Goal: Complete application form

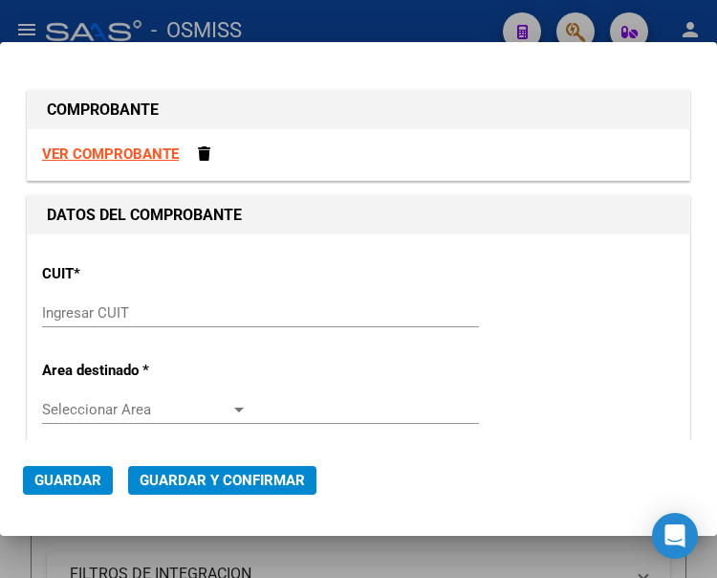
click at [106, 297] on div "CUIT * Ingresar CUIT" at bounding box center [358, 297] width 633 height 97
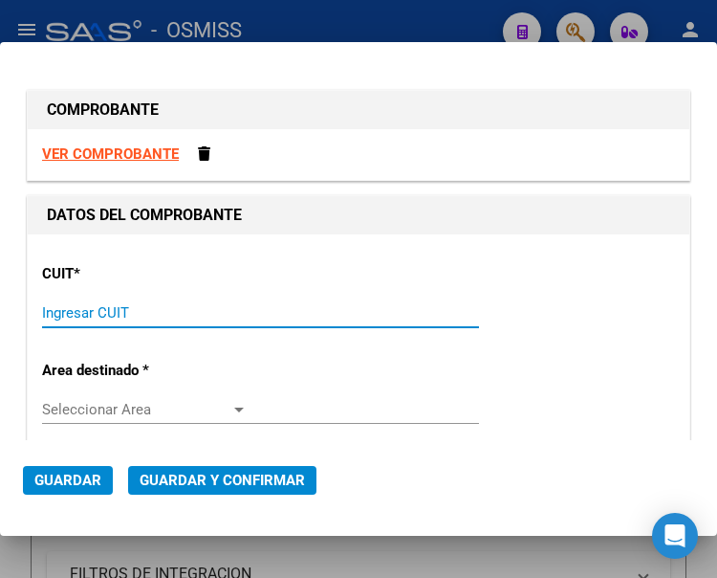
click at [107, 315] on input "Ingresar CUIT" at bounding box center [145, 312] width 206 height 17
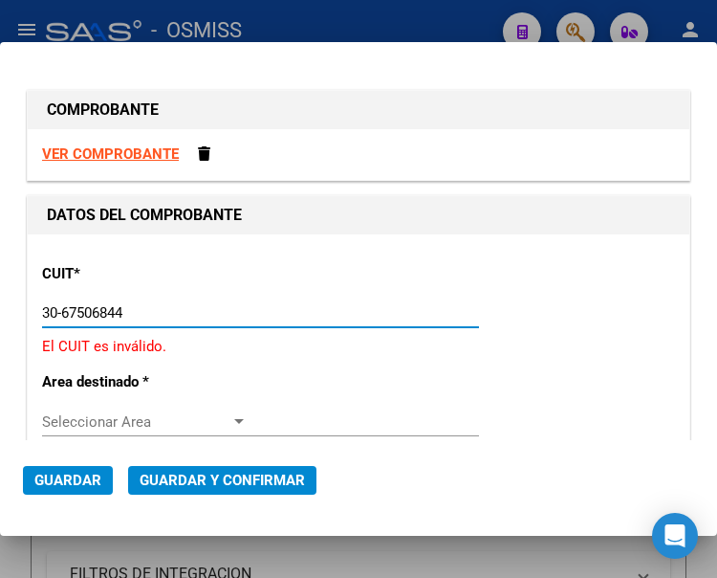
type input "30-67506844-1"
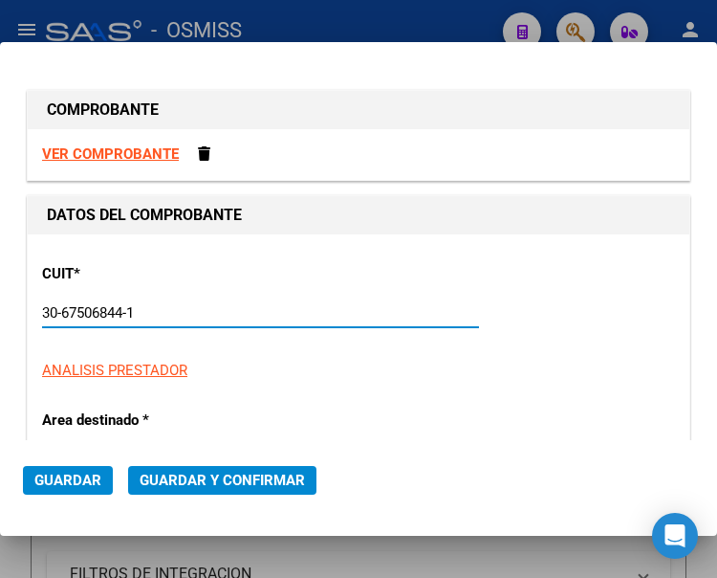
type input "113"
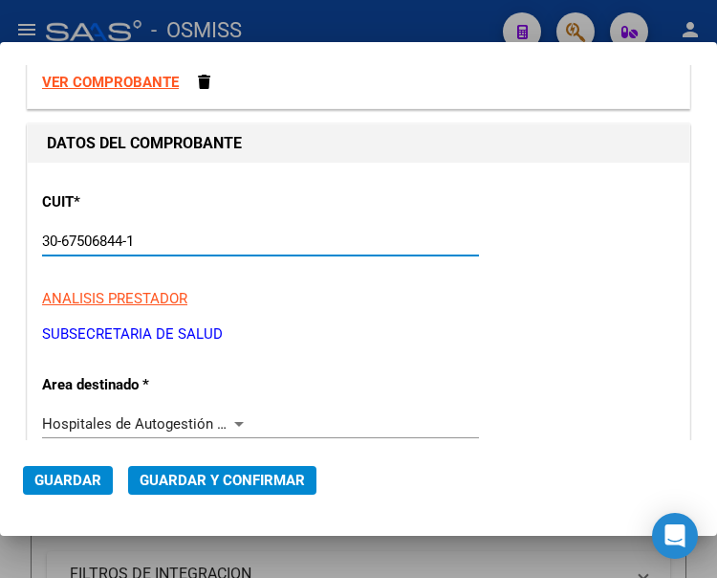
scroll to position [191, 0]
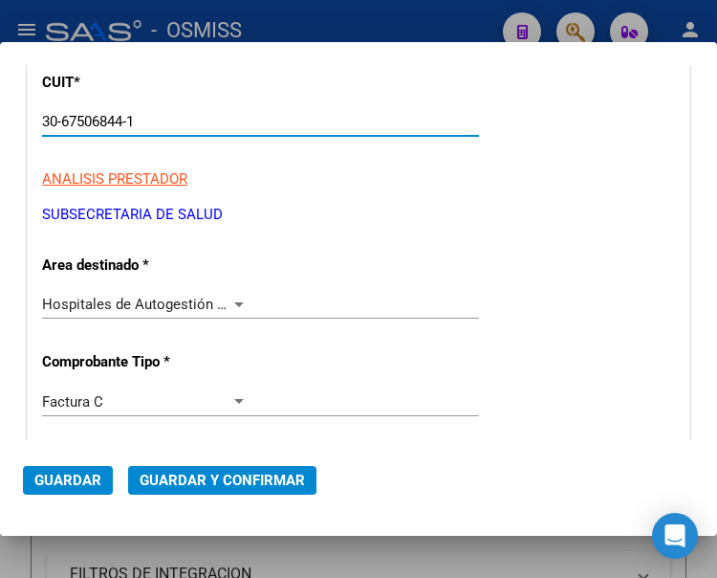
type input "30-67506844-1"
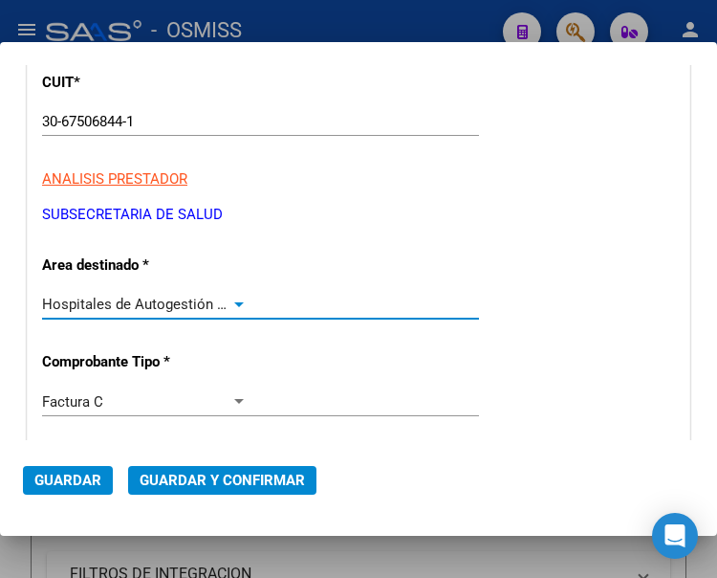
click at [235, 299] on div at bounding box center [238, 303] width 17 height 15
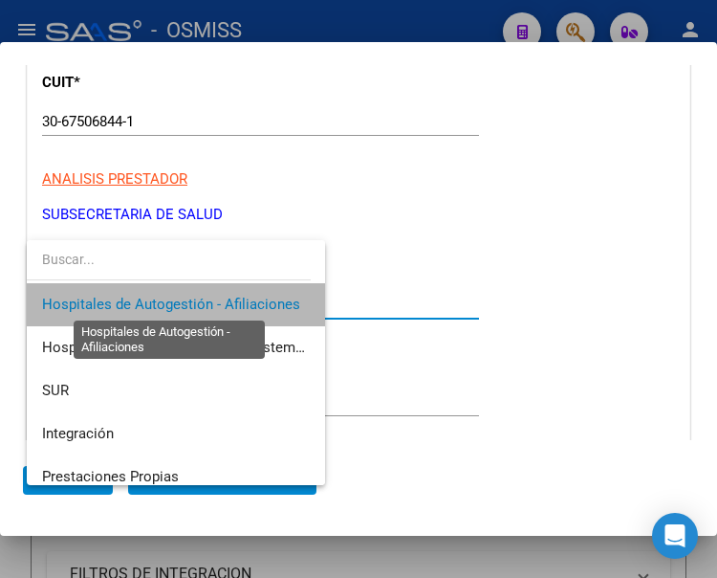
click at [235, 299] on span "Hospitales de Autogestión - Afiliaciones" at bounding box center [171, 304] width 258 height 17
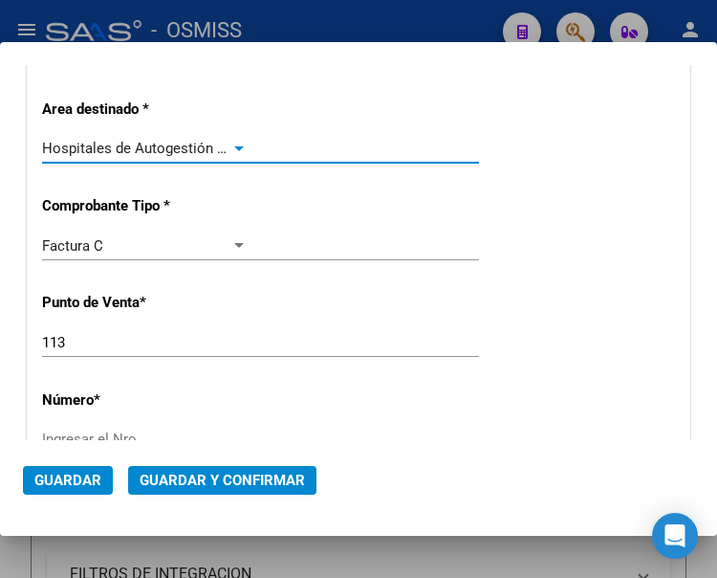
scroll to position [383, 0]
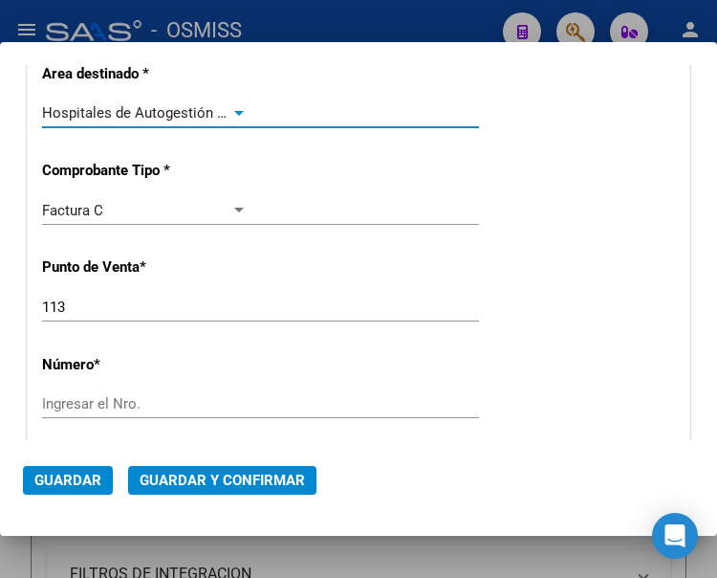
click at [91, 400] on input "Ingresar el Nro." at bounding box center [145, 403] width 206 height 17
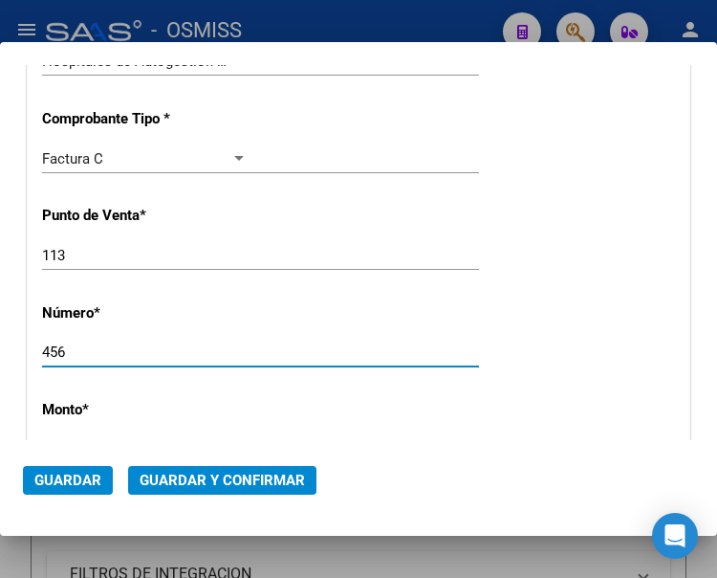
scroll to position [478, 0]
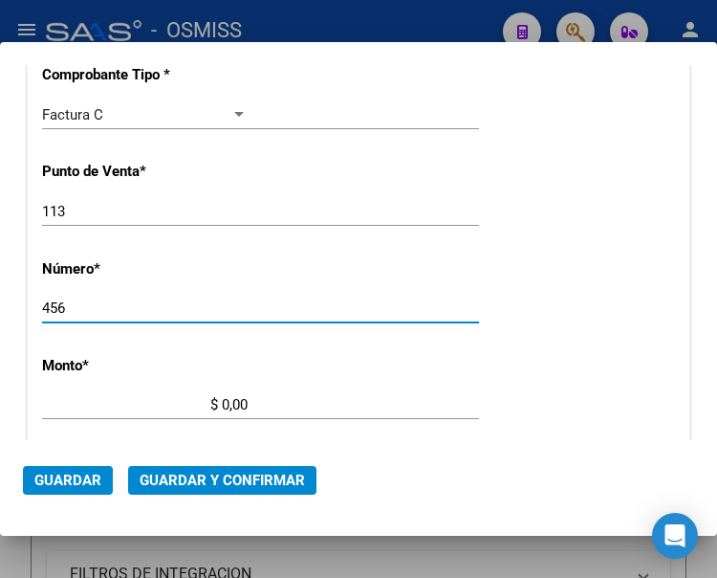
type input "456"
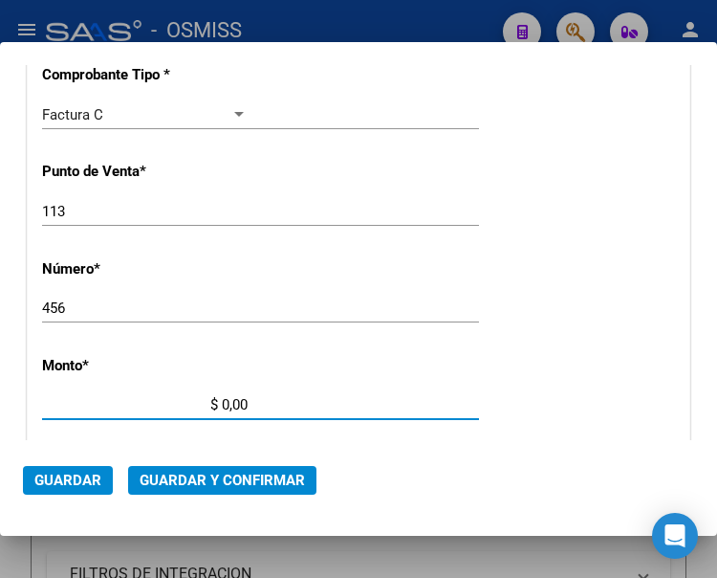
click at [223, 403] on input "$ 0,00" at bounding box center [145, 404] width 206 height 17
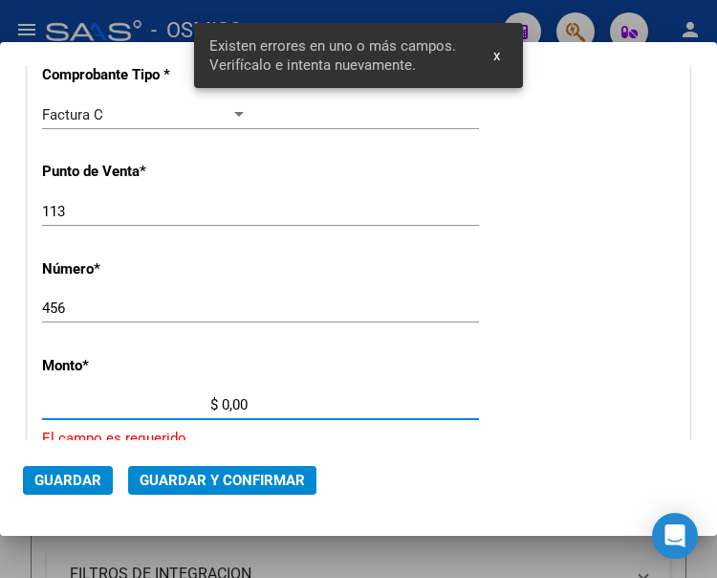
scroll to position [622, 0]
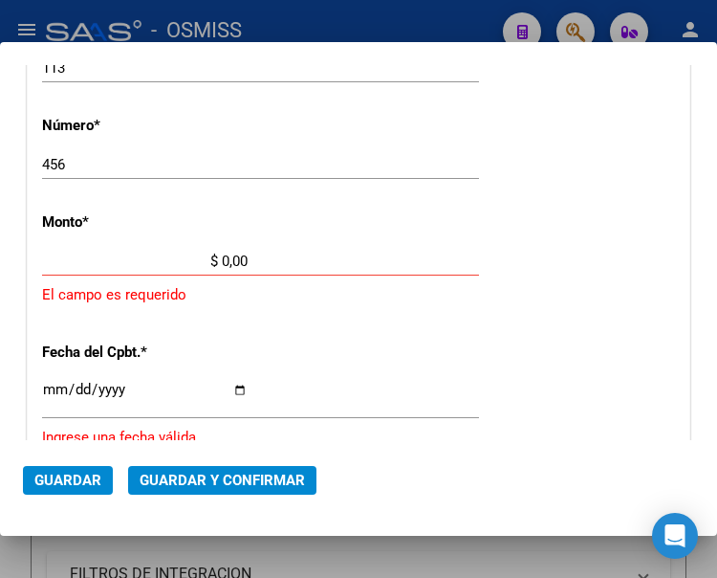
click at [222, 259] on input "$ 0,00" at bounding box center [145, 260] width 206 height 17
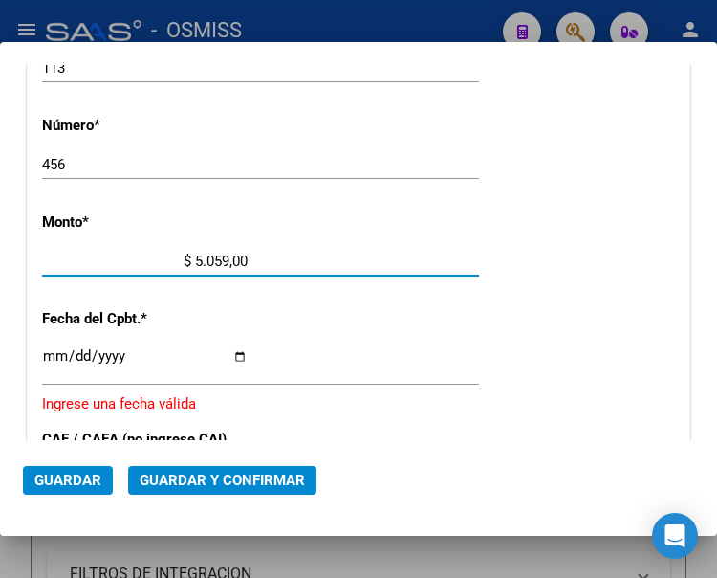
type input "$ 50.595,00"
click at [48, 353] on input "Ingresar la fecha" at bounding box center [145, 363] width 206 height 31
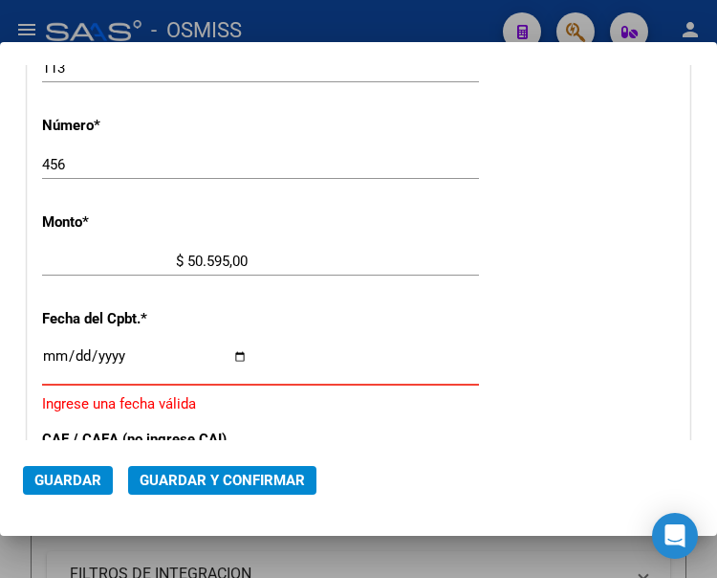
click at [52, 356] on input "Ingresar la fecha" at bounding box center [145, 363] width 206 height 31
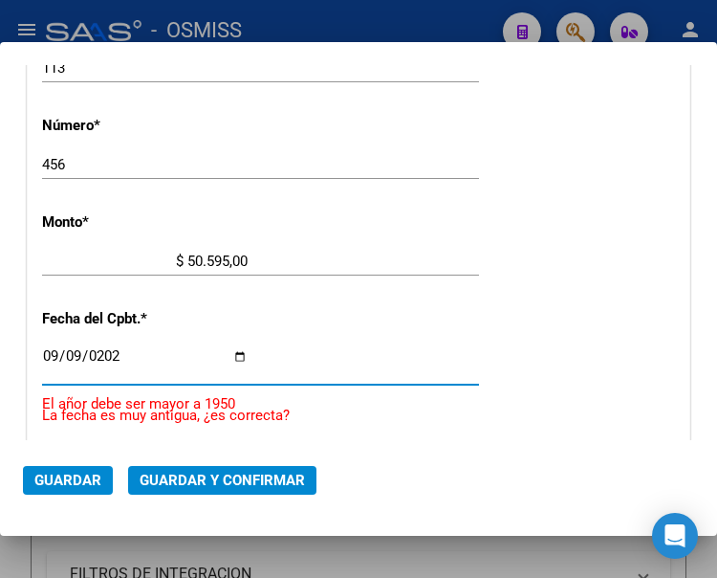
type input "[DATE]"
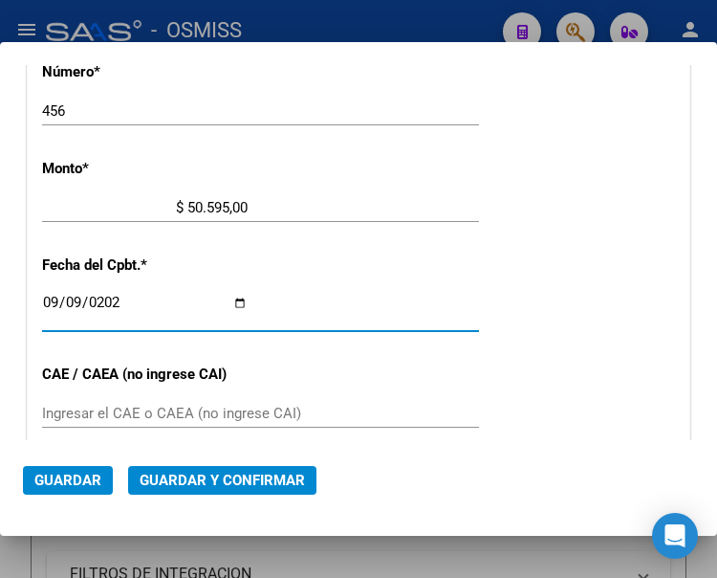
scroll to position [717, 0]
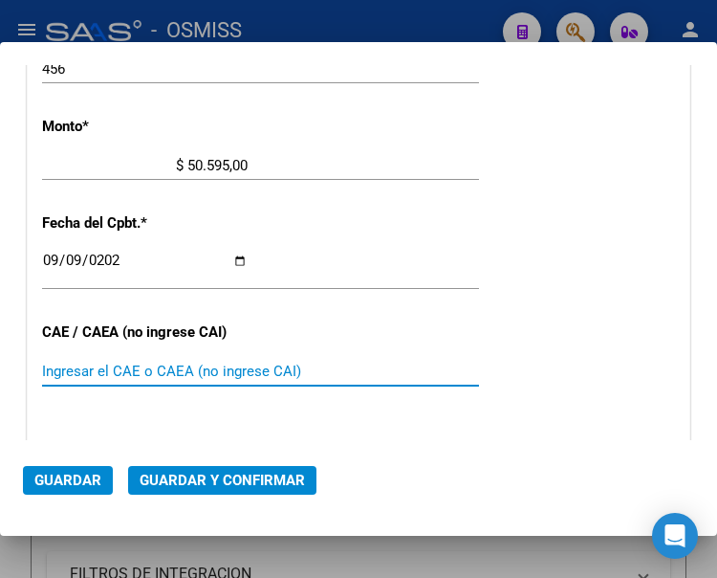
click at [160, 377] on input "Ingresar el CAE o CAEA (no ingrese CAI)" at bounding box center [145, 370] width 206 height 17
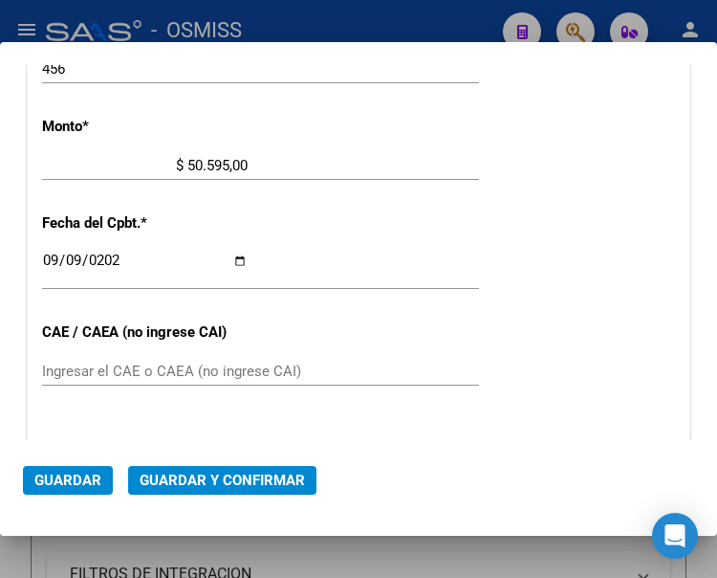
click at [61, 365] on input "Ingresar el CAE o CAEA (no ingrese CAI)" at bounding box center [145, 370] width 206 height 17
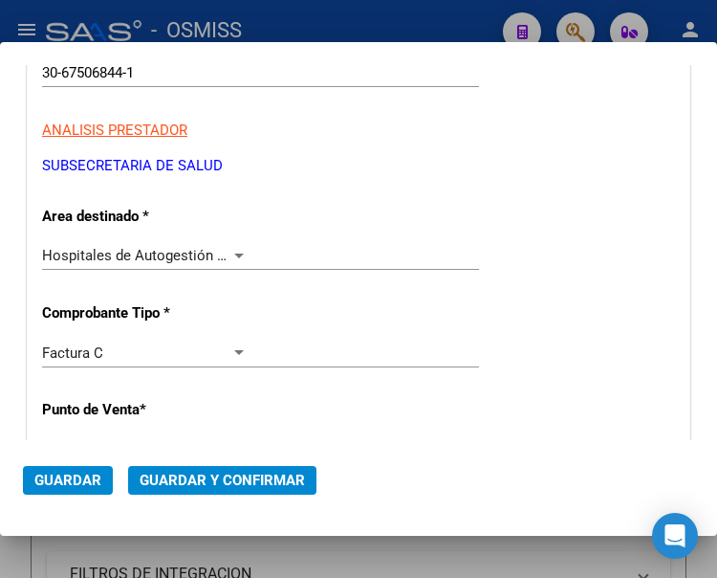
scroll to position [239, 0]
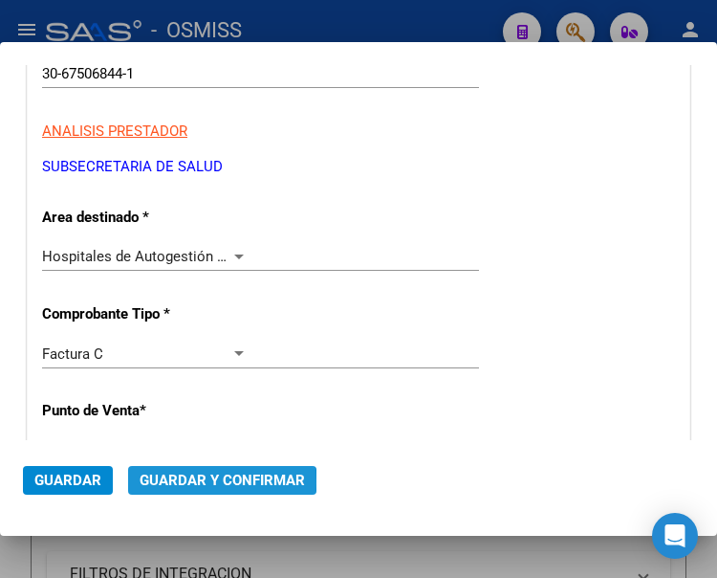
click at [195, 483] on span "Guardar y Confirmar" at bounding box center [222, 479] width 165 height 17
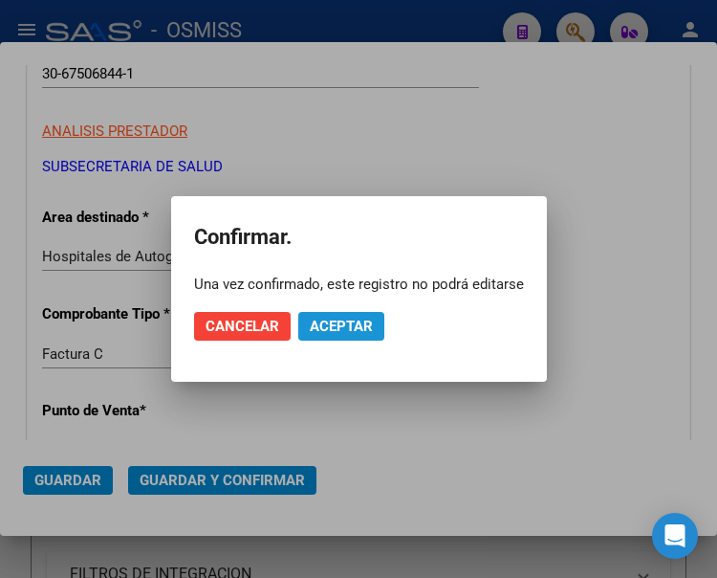
click at [335, 323] on span "Aceptar" at bounding box center [341, 325] width 63 height 17
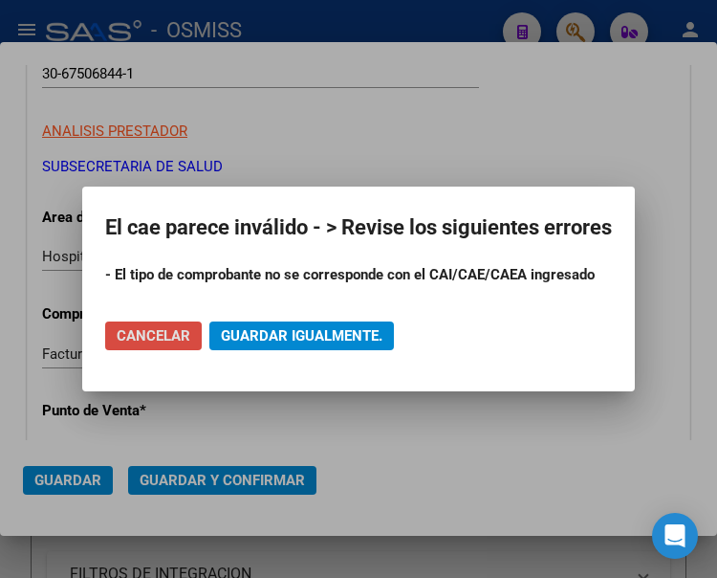
click at [126, 336] on span "Cancelar" at bounding box center [154, 335] width 74 height 17
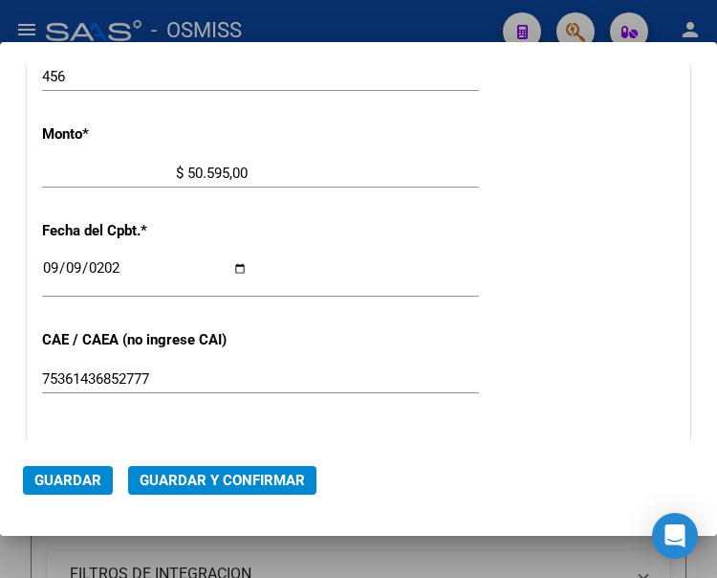
scroll to position [717, 0]
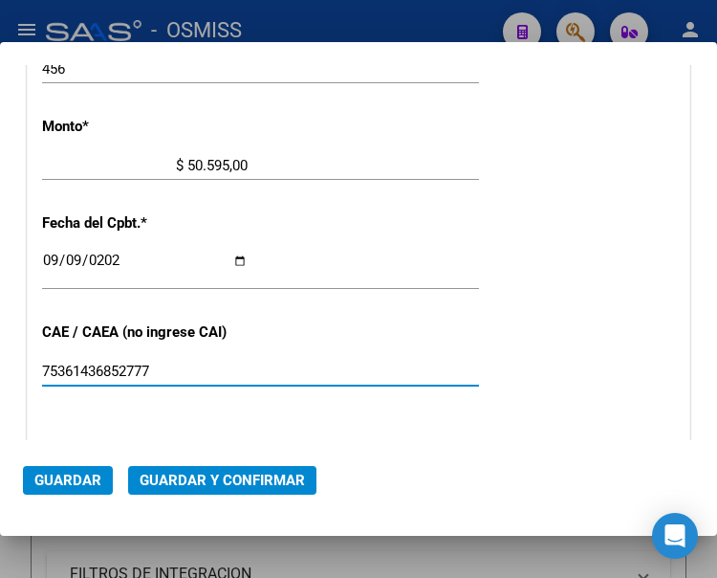
click at [164, 371] on input "75361436852777" at bounding box center [145, 370] width 206 height 17
click at [206, 362] on input "75361436852777" at bounding box center [145, 370] width 206 height 17
type input "7"
click at [205, 478] on span "Guardar y Confirmar" at bounding box center [222, 479] width 165 height 17
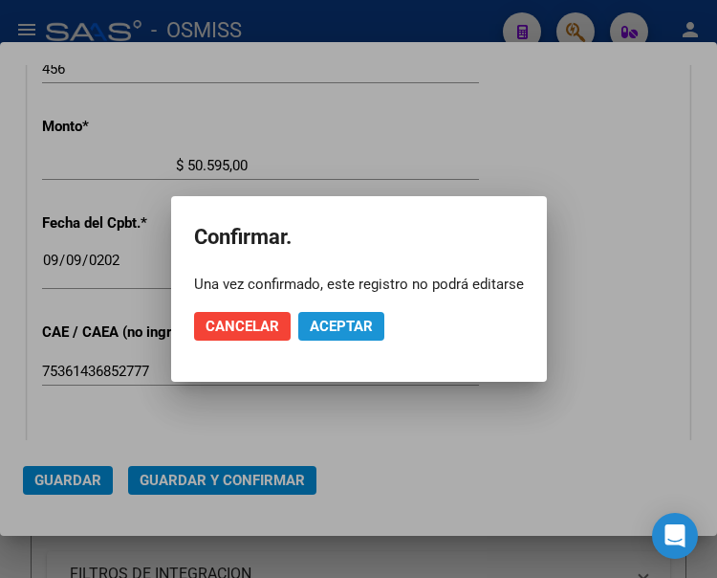
click at [370, 333] on span "Aceptar" at bounding box center [341, 325] width 63 height 17
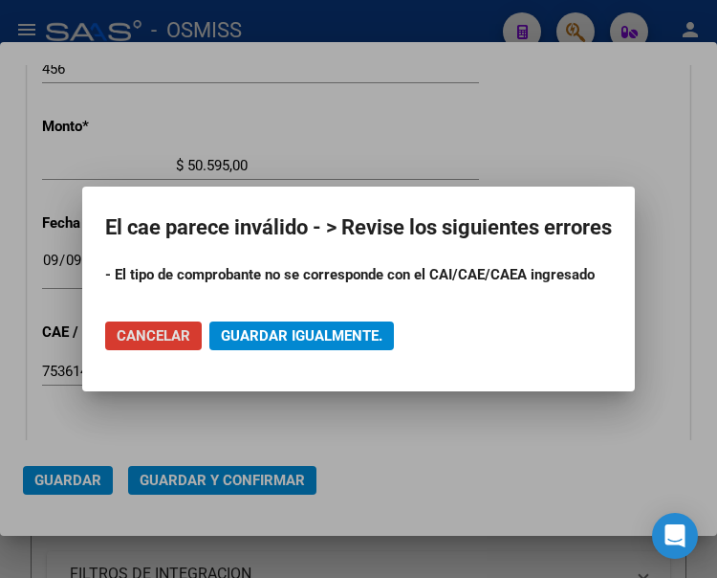
click at [169, 327] on span "Cancelar" at bounding box center [154, 335] width 74 height 17
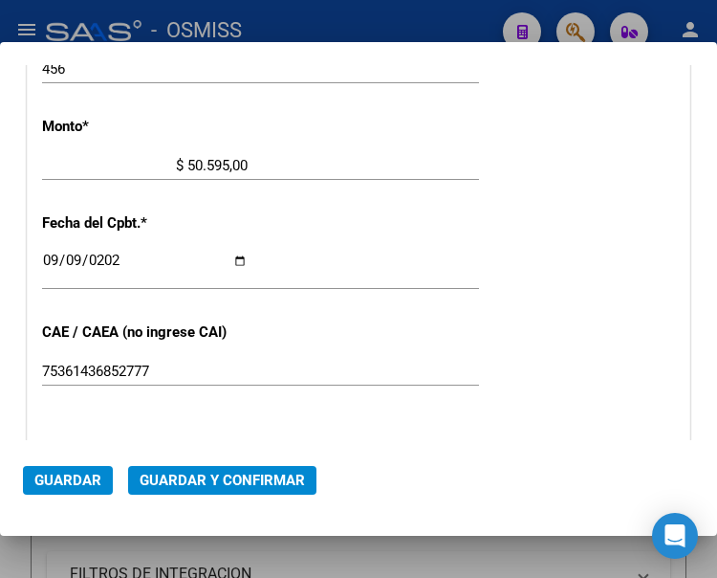
click at [261, 216] on div "CUIT * 30-67506844-1 Ingresar CUIT ANALISIS PRESTADOR SUBSECRETARIA DE [PERSON_…" at bounding box center [359, 195] width 662 height 1356
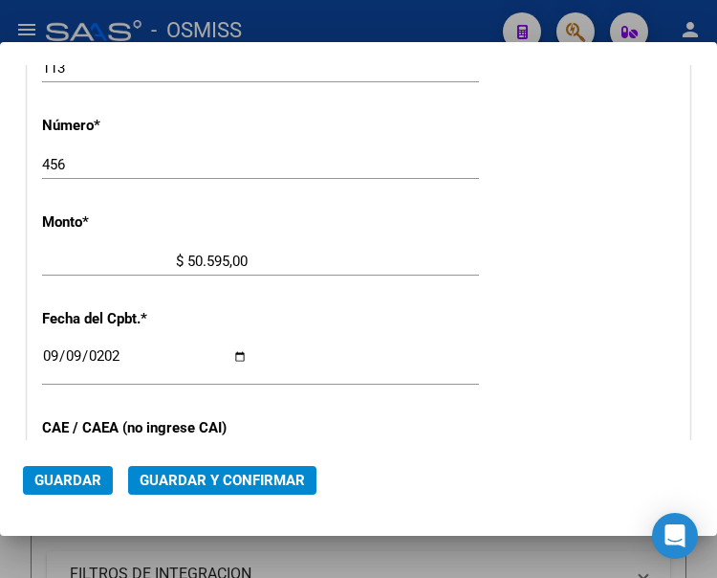
click at [296, 290] on div "$ 50.595,00 Ingresar el monto" at bounding box center [260, 270] width 437 height 47
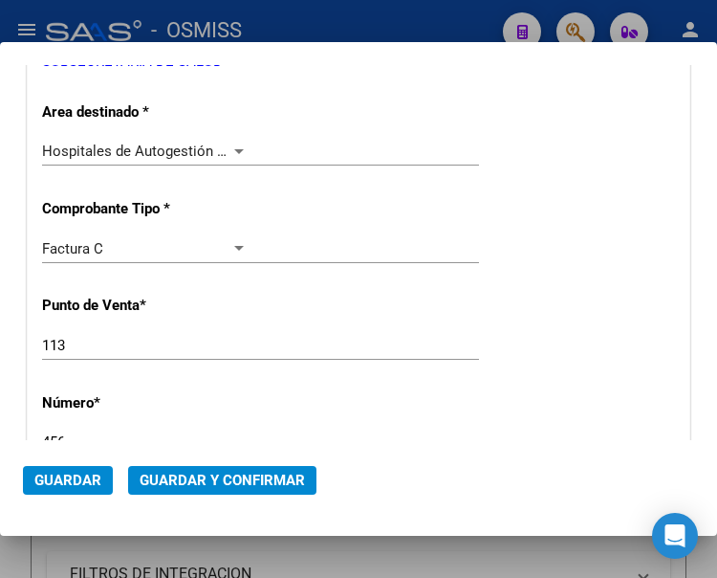
scroll to position [335, 0]
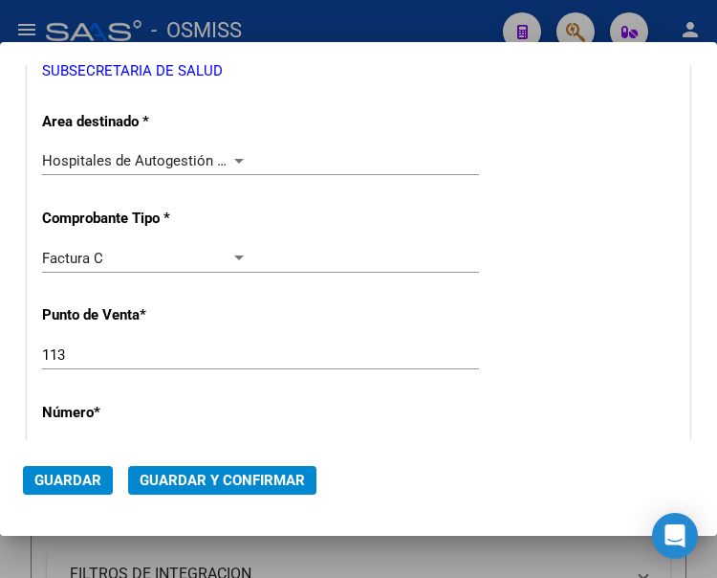
click at [234, 156] on div at bounding box center [238, 160] width 17 height 15
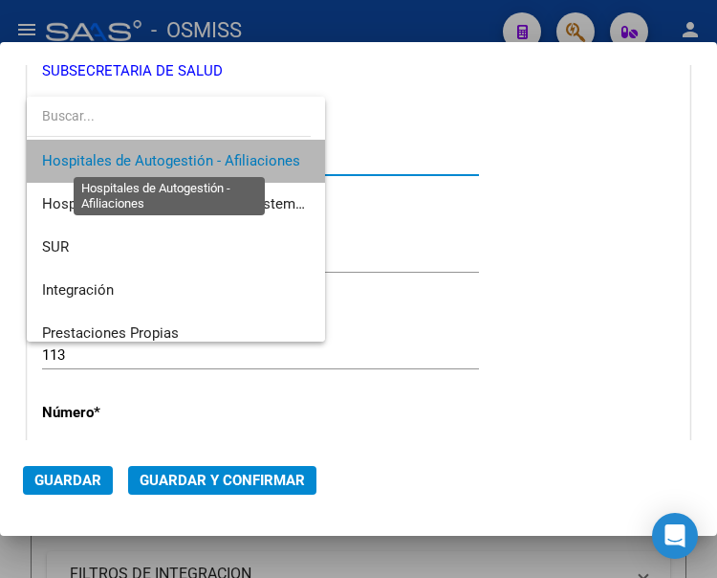
click at [234, 156] on span "Hospitales de Autogestión - Afiliaciones" at bounding box center [171, 160] width 258 height 17
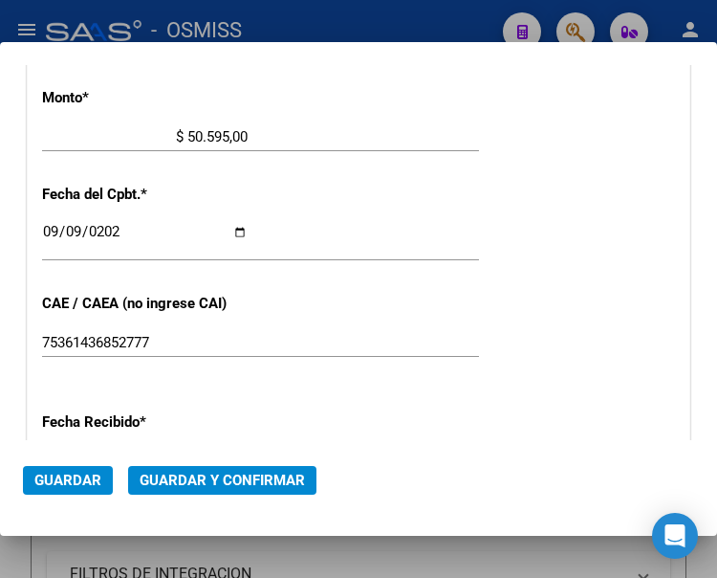
scroll to position [813, 0]
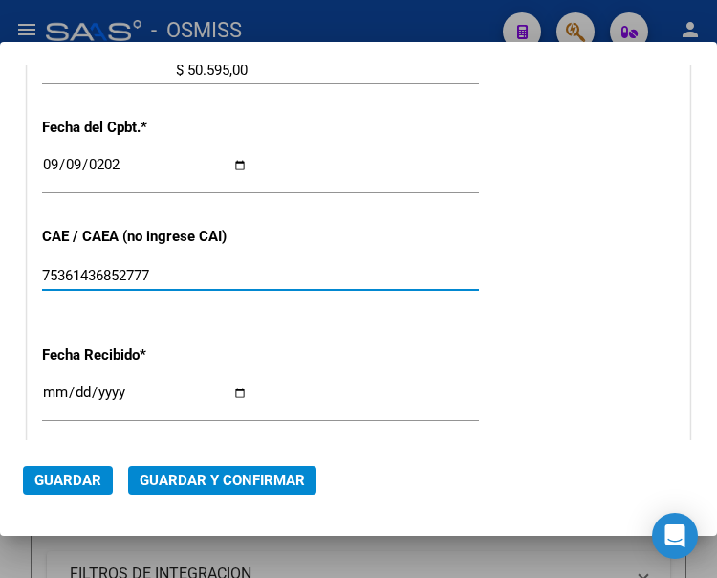
click at [169, 274] on input "75361436852777" at bounding box center [145, 275] width 206 height 17
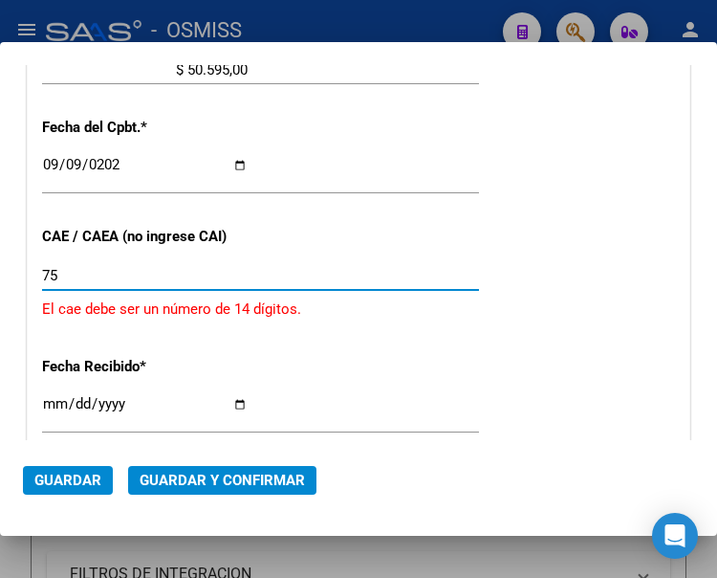
type input "7"
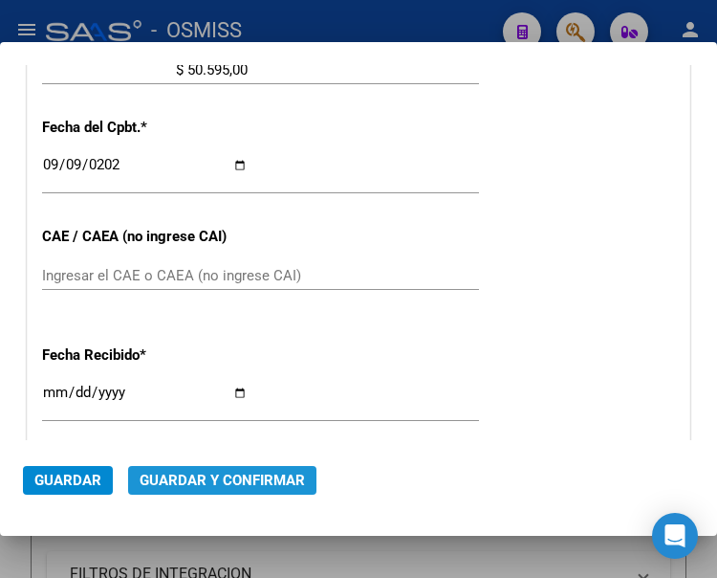
click at [223, 476] on span "Guardar y Confirmar" at bounding box center [222, 479] width 165 height 17
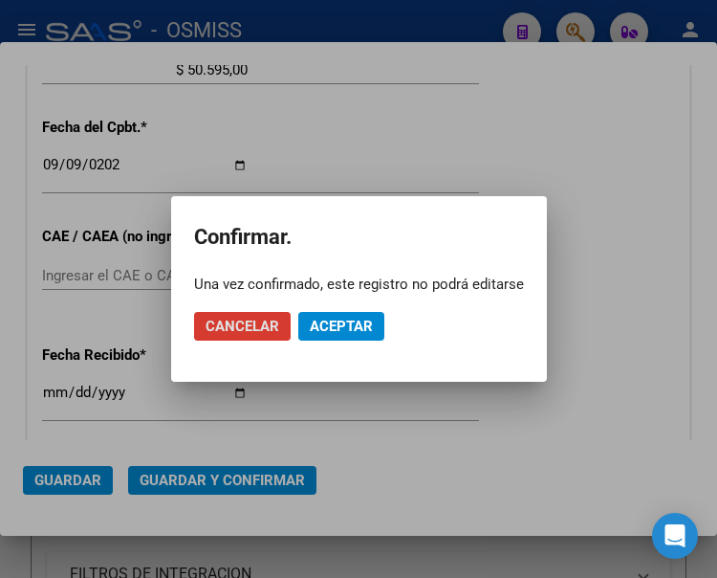
click at [340, 320] on span "Aceptar" at bounding box center [341, 325] width 63 height 17
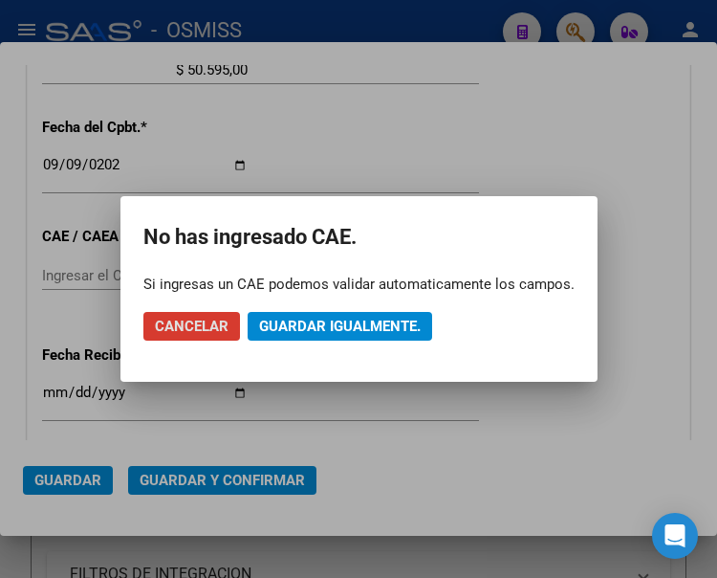
click at [340, 320] on span "Guardar igualmente." at bounding box center [340, 325] width 162 height 17
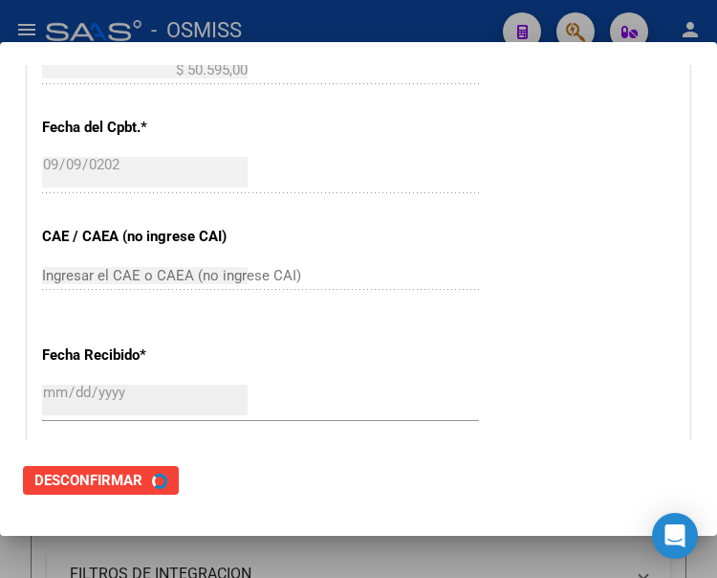
scroll to position [0, 0]
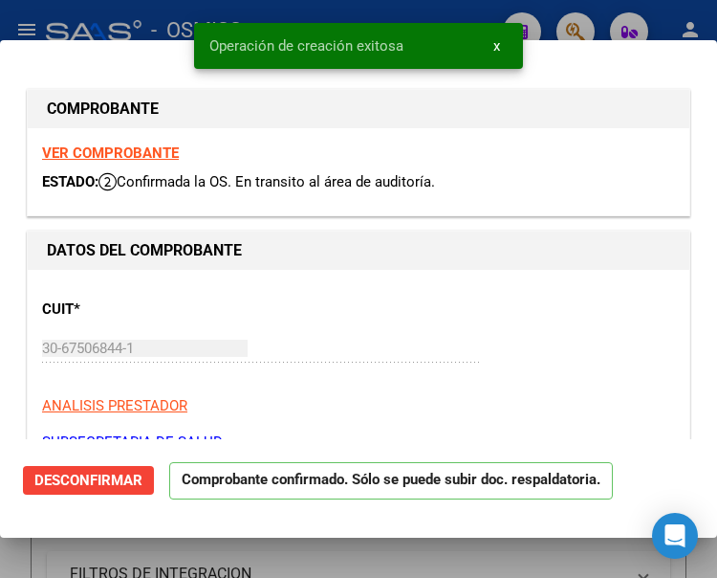
type input "[DATE]"
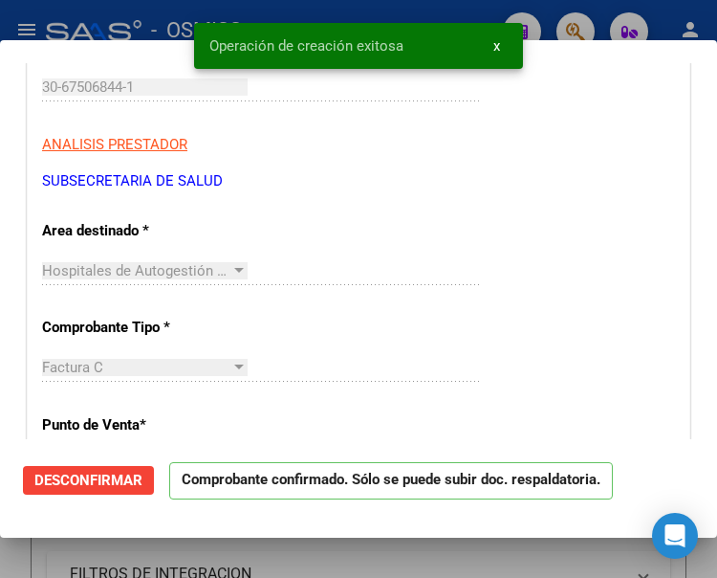
scroll to position [287, 0]
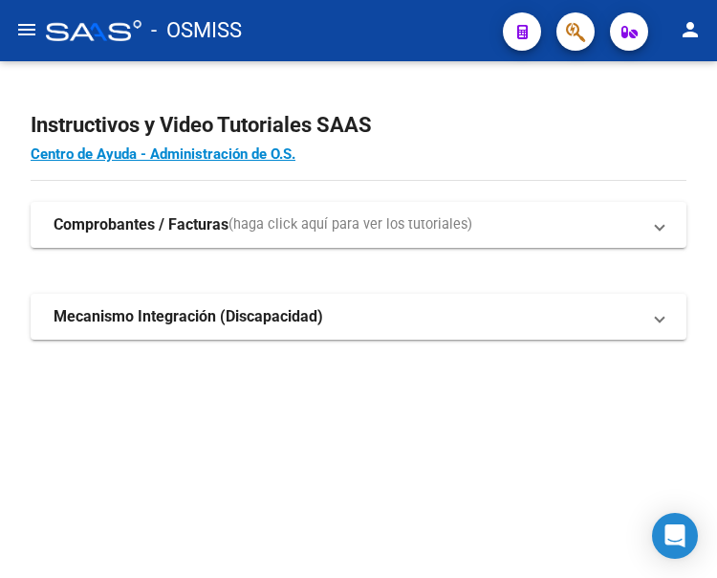
click at [25, 24] on mat-icon "menu" at bounding box center [26, 29] width 23 height 23
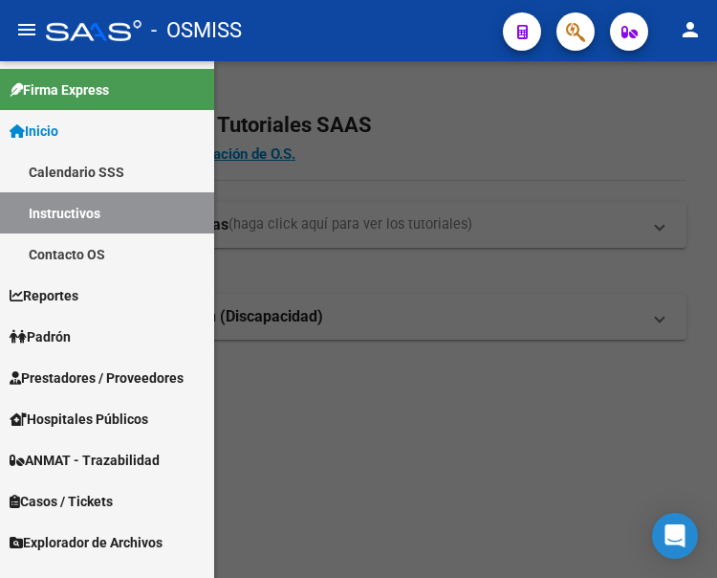
click at [84, 369] on span "Prestadores / Proveedores" at bounding box center [97, 377] width 174 height 21
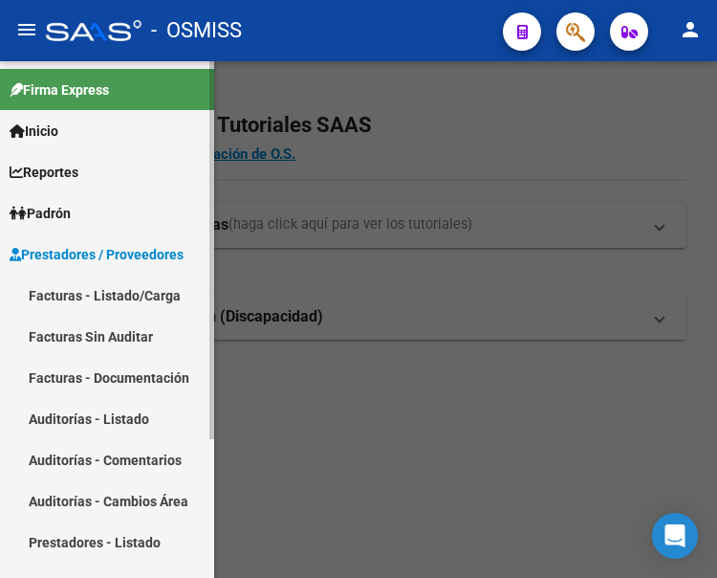
click at [93, 293] on link "Facturas - Listado/Carga" at bounding box center [107, 294] width 214 height 41
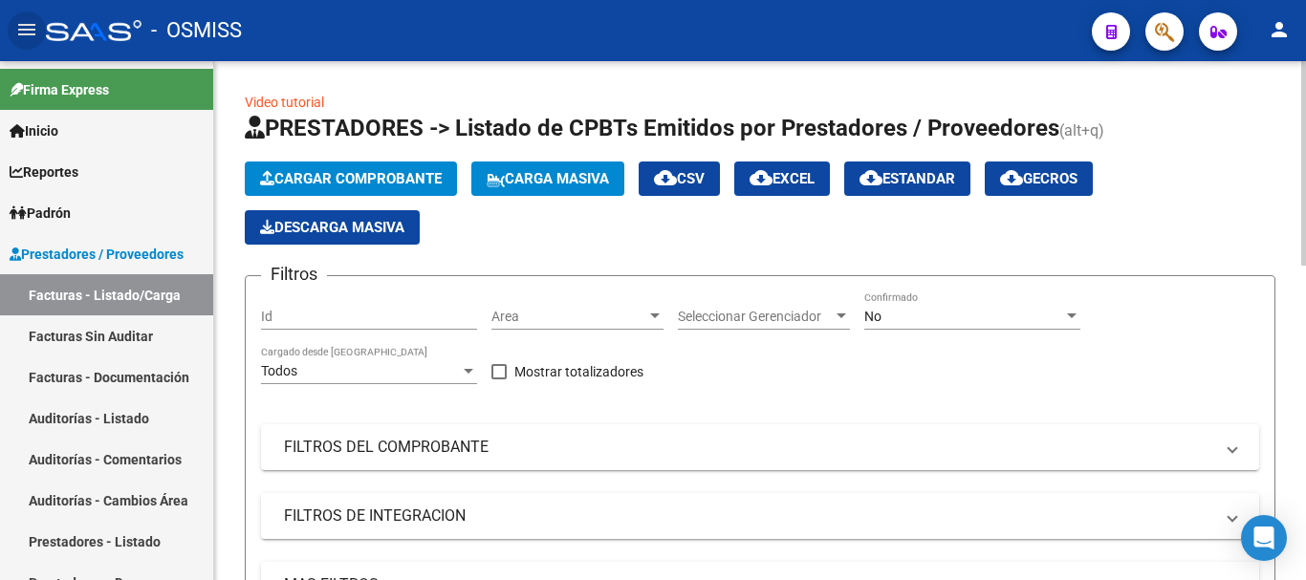
click at [650, 311] on div at bounding box center [654, 316] width 17 height 15
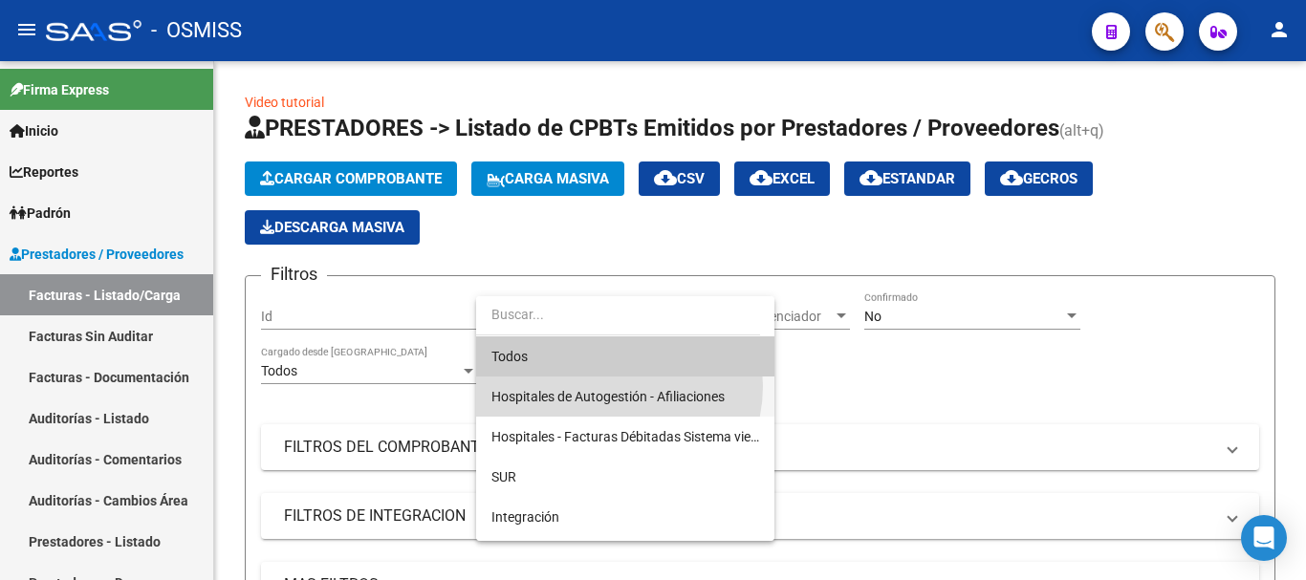
drag, startPoint x: 610, startPoint y: 386, endPoint x: 672, endPoint y: 368, distance: 64.8
click at [614, 386] on span "Hospitales de Autogestión - Afiliaciones" at bounding box center [626, 397] width 268 height 40
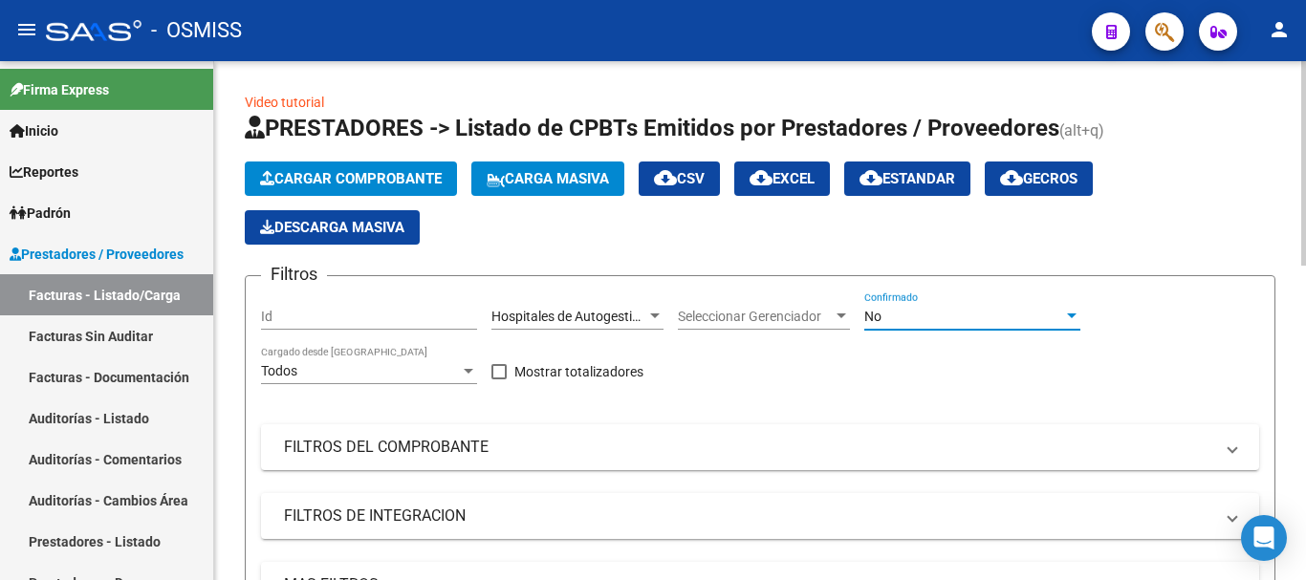
click at [716, 310] on div at bounding box center [1071, 316] width 17 height 15
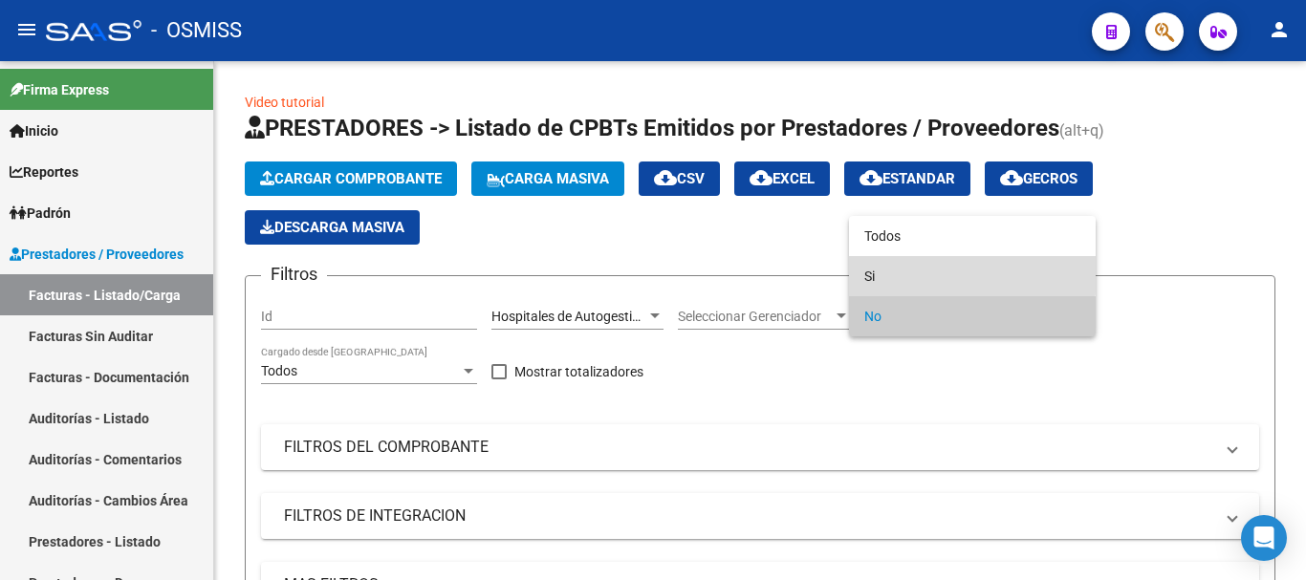
click at [716, 273] on span "Si" at bounding box center [973, 276] width 216 height 40
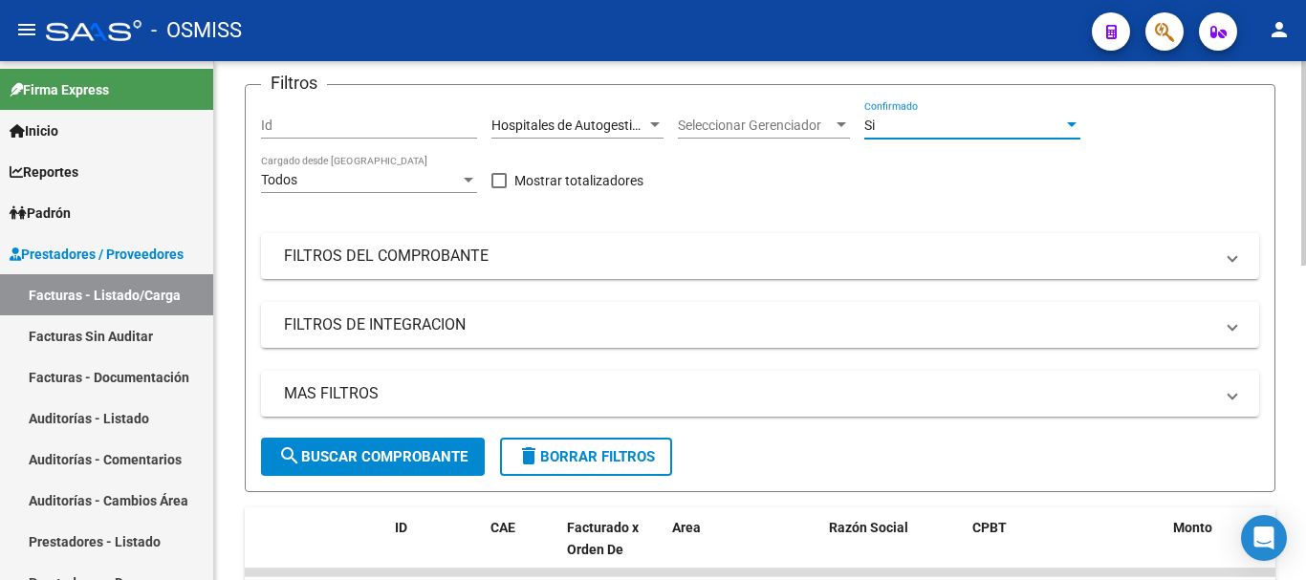
scroll to position [287, 0]
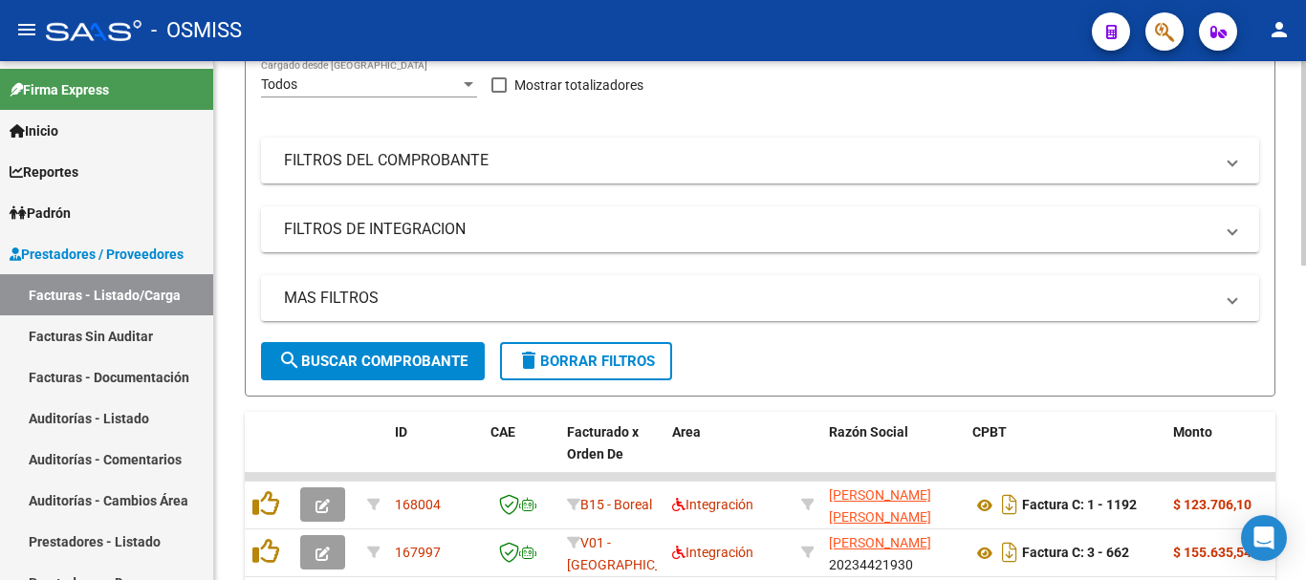
click at [716, 302] on span "MAS FILTROS" at bounding box center [756, 298] width 945 height 21
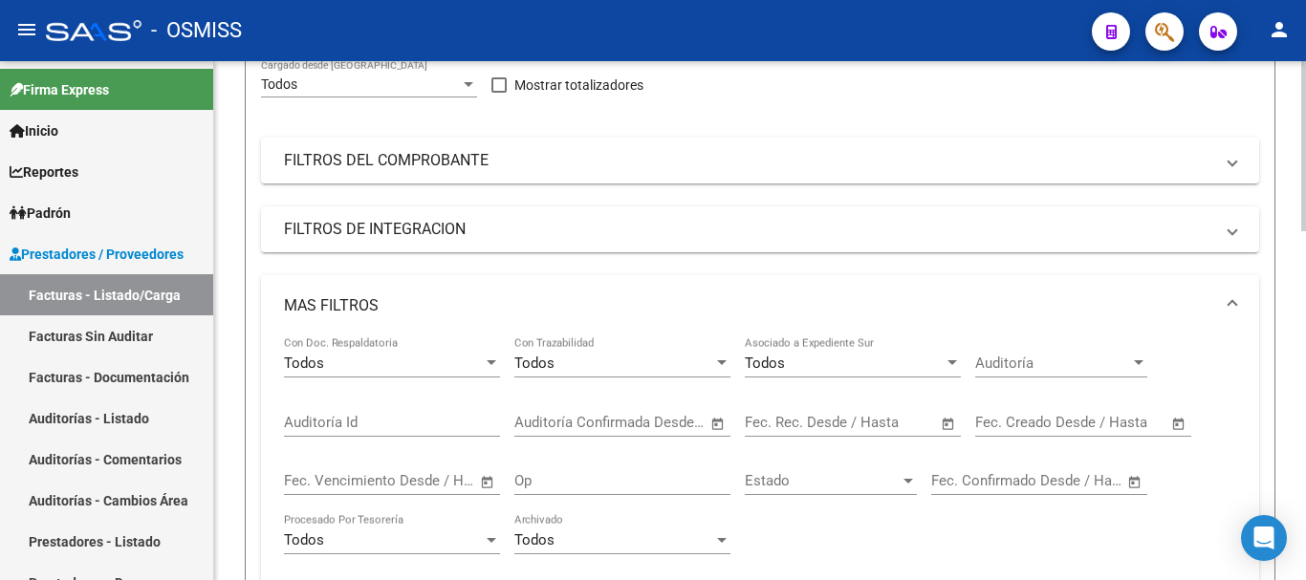
click at [716, 423] on span "Open calendar" at bounding box center [949, 424] width 46 height 46
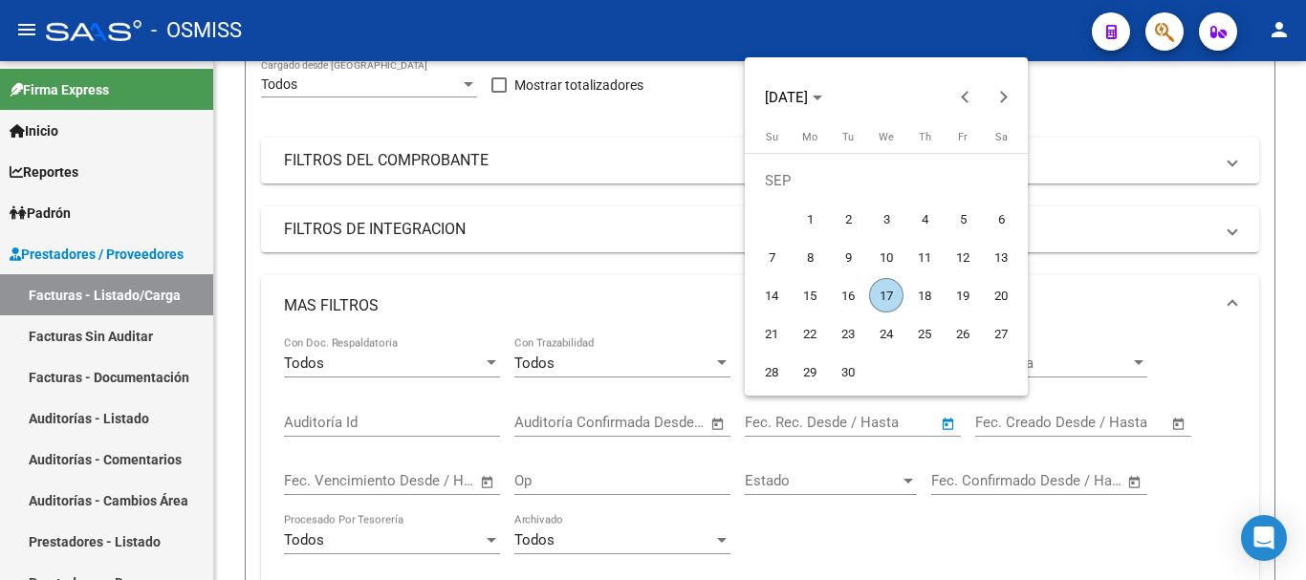
click at [716, 293] on span "17" at bounding box center [886, 295] width 34 height 34
type input "17/09/2025"
click at [716, 293] on span "17" at bounding box center [886, 295] width 34 height 34
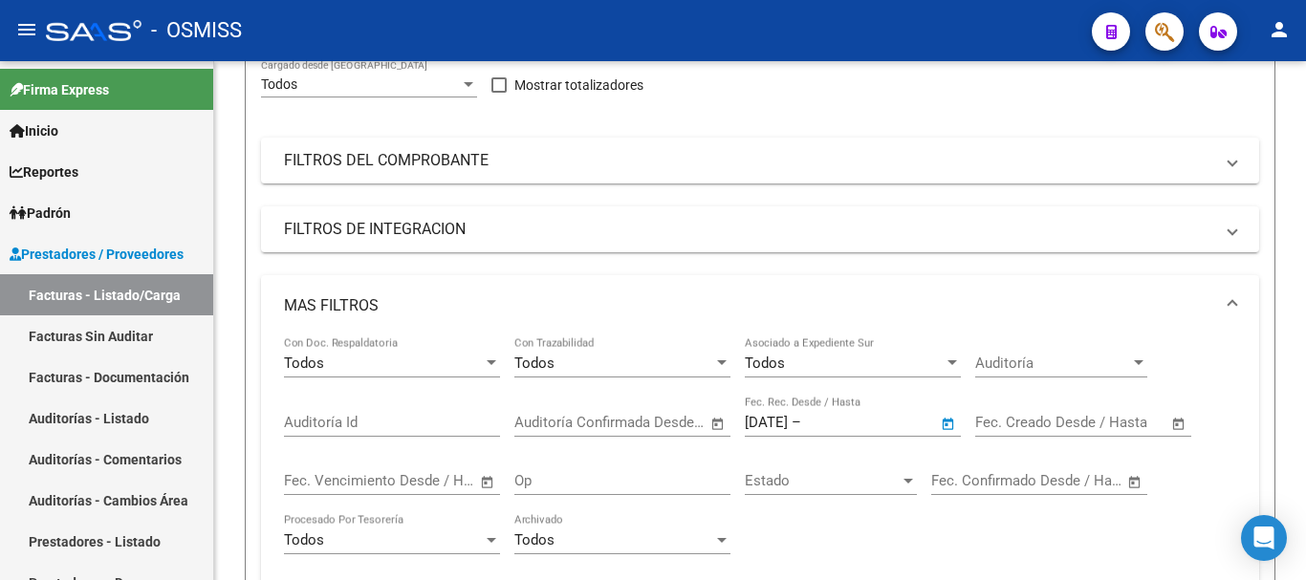
type input "17/09/2025"
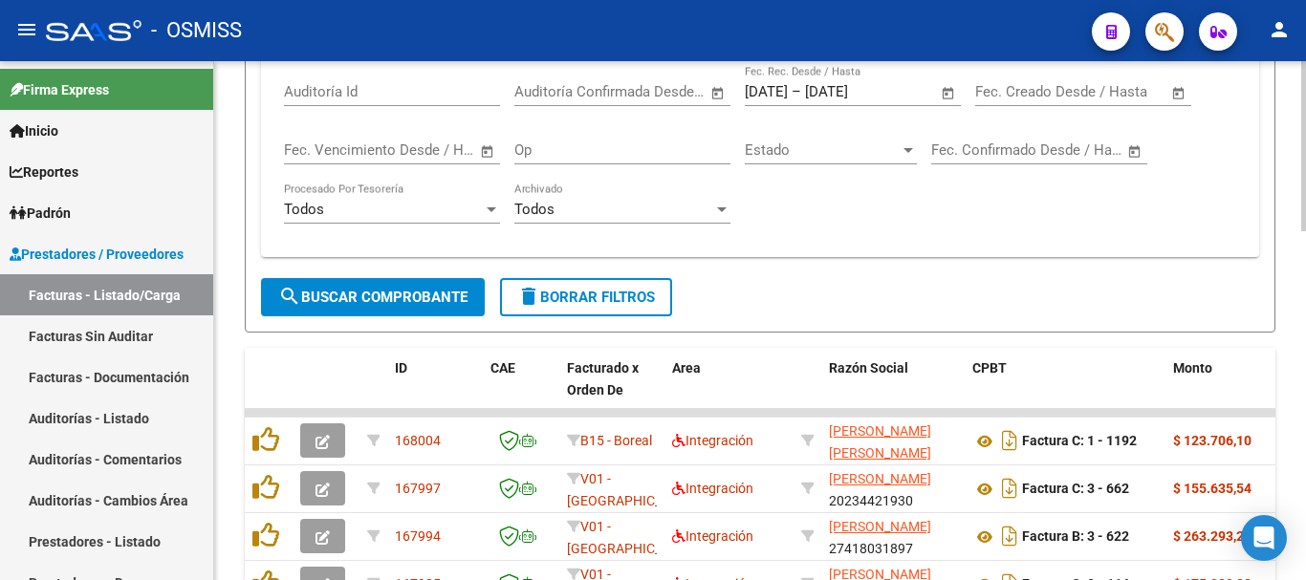
scroll to position [669, 0]
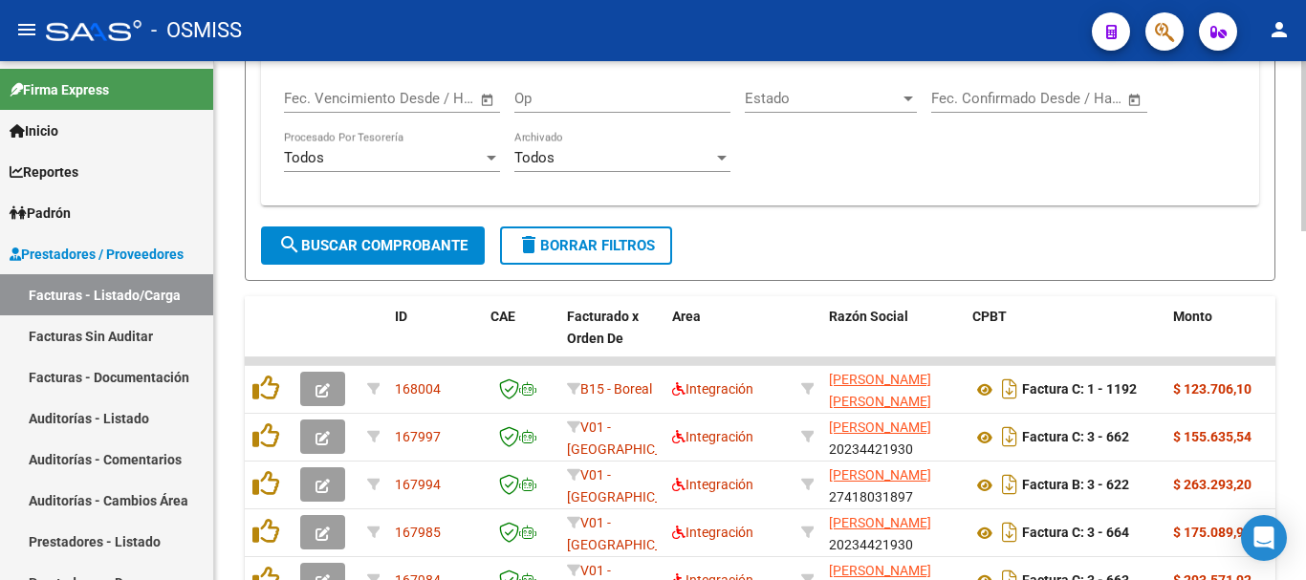
click at [367, 238] on span "search Buscar Comprobante" at bounding box center [372, 245] width 189 height 17
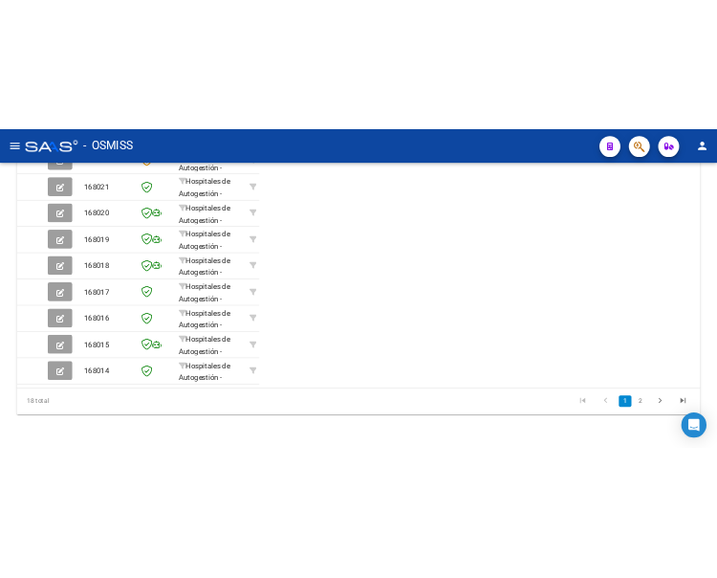
scroll to position [741, 0]
